Goal: Task Accomplishment & Management: Use online tool/utility

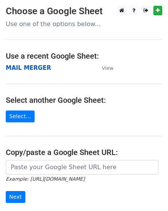
click at [33, 70] on strong "MAIL MERGER" at bounding box center [28, 68] width 45 height 7
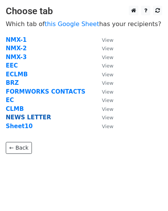
click at [20, 117] on strong "NEWS LETTER" at bounding box center [28, 117] width 45 height 7
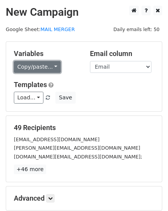
click at [43, 61] on link "Copy/paste..." at bounding box center [37, 67] width 47 height 12
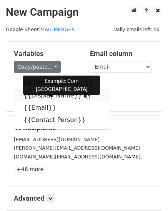
click at [43, 93] on link "{{Display Name}}" at bounding box center [62, 96] width 96 height 12
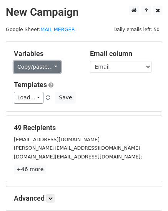
click at [45, 64] on link "Copy/paste..." at bounding box center [37, 67] width 47 height 12
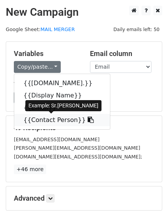
click at [58, 121] on link "{{Contact Person}}" at bounding box center [62, 120] width 96 height 12
